Goal: Task Accomplishment & Management: Use online tool/utility

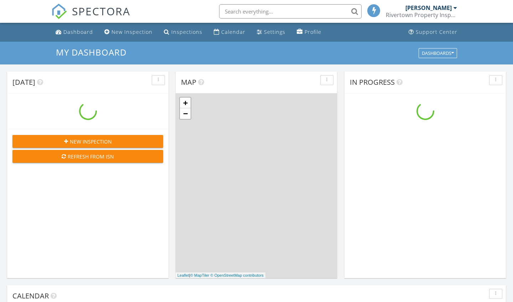
scroll to position [649, 514]
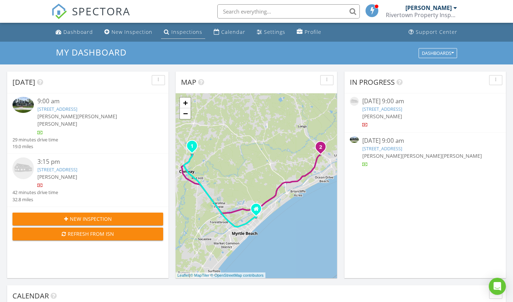
click at [180, 33] on div "Inspections" at bounding box center [187, 32] width 31 height 7
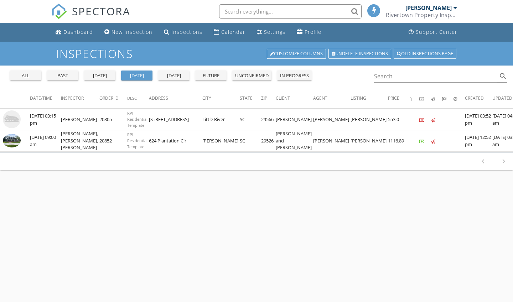
click at [113, 76] on button "yesterday" at bounding box center [99, 76] width 31 height 10
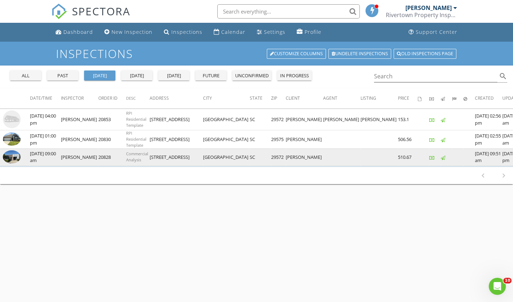
click at [16, 157] on img at bounding box center [12, 156] width 18 height 13
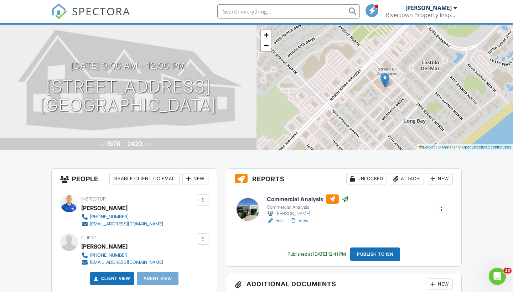
scroll to position [41, 0]
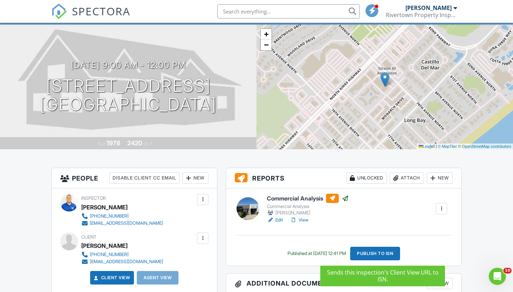
click at [389, 255] on div "Publish to ISN" at bounding box center [376, 254] width 50 height 14
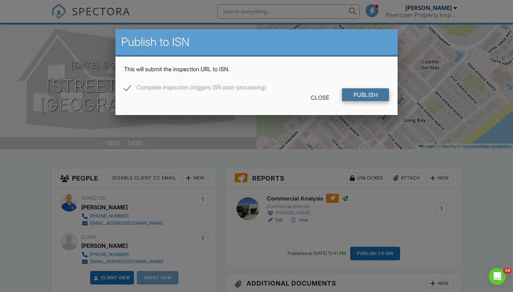
click at [377, 93] on input "Publish" at bounding box center [365, 94] width 47 height 13
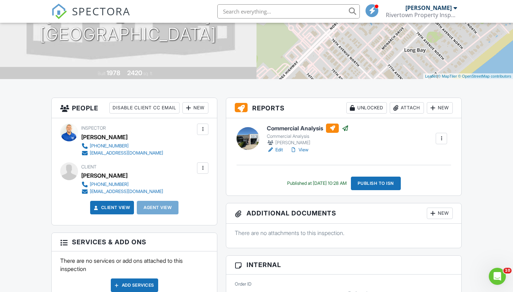
scroll to position [112, 0]
